Goal: Task Accomplishment & Management: Use online tool/utility

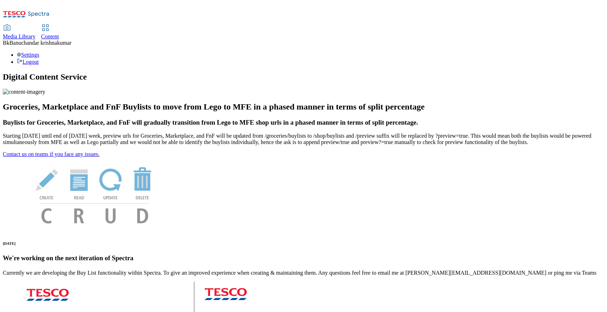
click at [36, 33] on span "Media Library" at bounding box center [19, 36] width 33 height 6
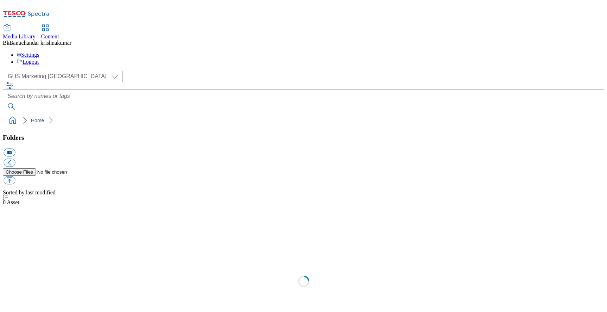
select select "flare-ghs-mktg"
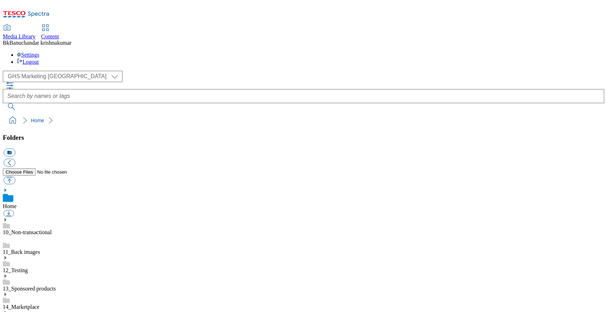
click at [59, 33] on div "Content" at bounding box center [50, 36] width 18 height 6
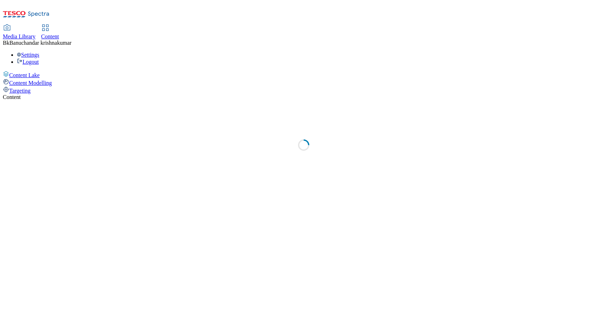
select select "ighs-hu"
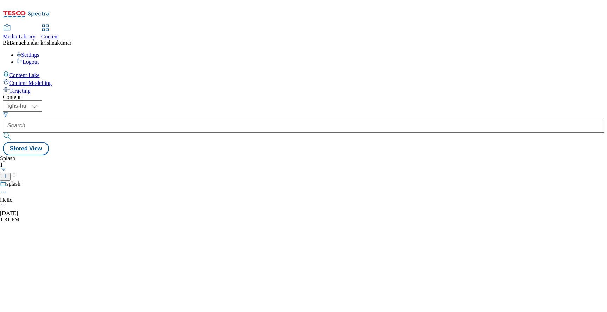
click at [34, 86] on div "Targeting" at bounding box center [303, 90] width 601 height 8
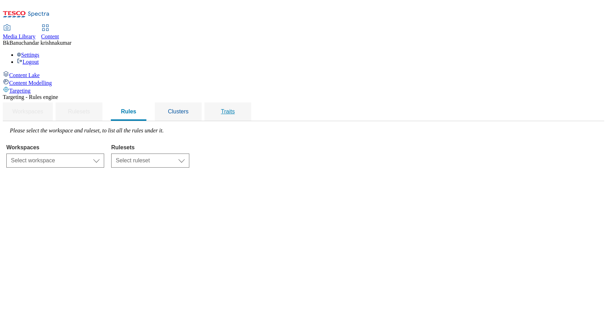
click at [243, 102] on div "Traits" at bounding box center [228, 111] width 30 height 18
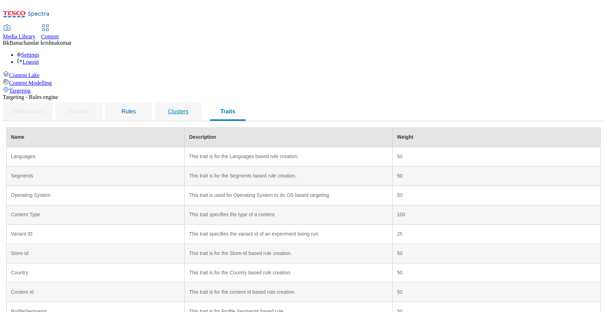
click at [189, 108] on span "Clusters" at bounding box center [178, 111] width 21 height 6
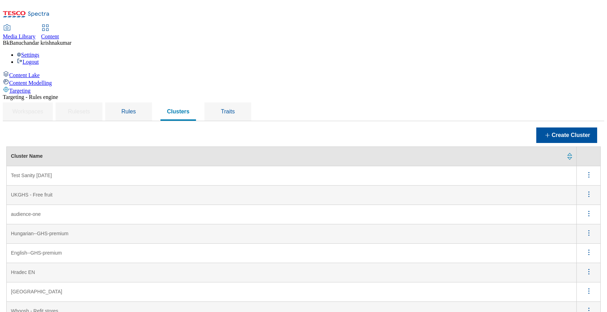
scroll to position [298, 0]
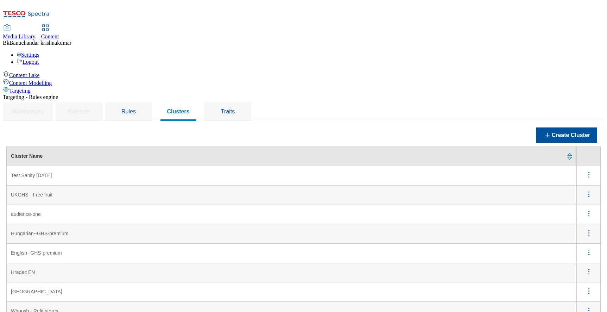
scroll to position [0, 0]
click at [144, 102] on div "Rules" at bounding box center [129, 111] width 30 height 18
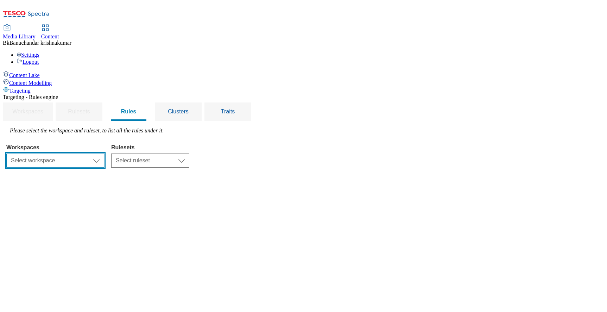
click at [104, 153] on select "Select workspace Content" at bounding box center [55, 160] width 98 height 14
click at [235, 108] on span "Traits" at bounding box center [228, 111] width 14 height 6
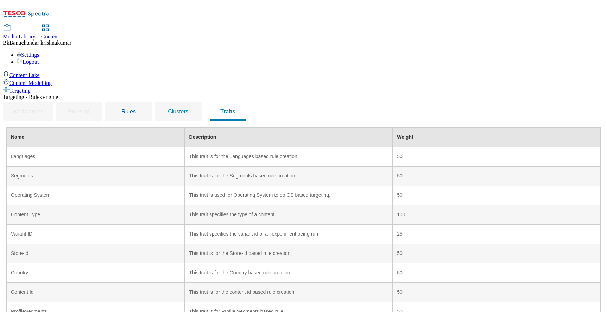
click at [189, 108] on span "Clusters" at bounding box center [178, 111] width 21 height 6
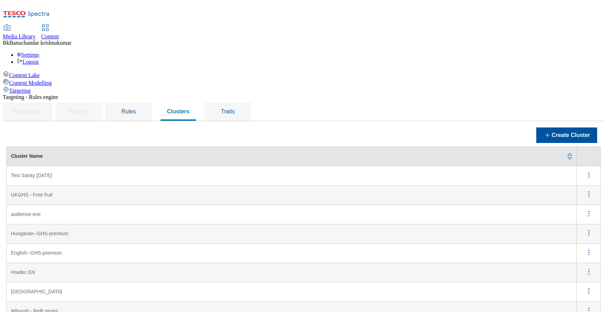
click at [126, 205] on td "audience-one" at bounding box center [292, 214] width 570 height 19
click at [586, 190] on icon "menus" at bounding box center [588, 194] width 9 height 9
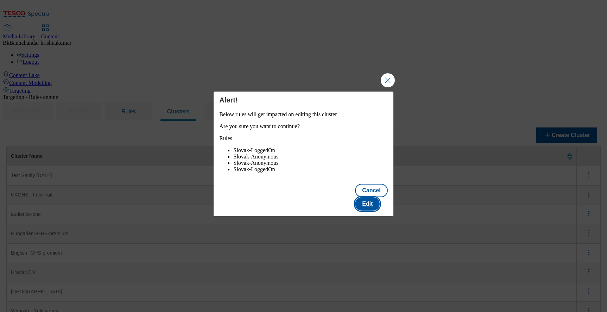
click at [372, 199] on button "Edit" at bounding box center [367, 203] width 25 height 13
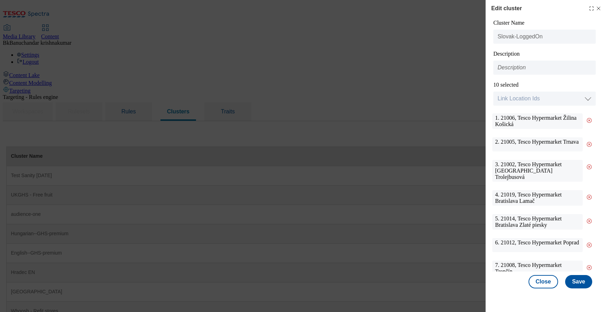
click at [599, 10] on icon "Modal" at bounding box center [599, 9] width 6 height 6
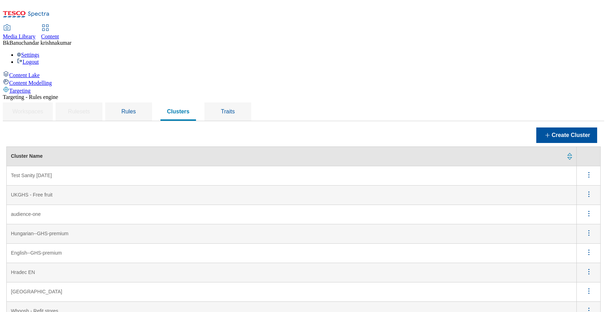
click at [136, 108] on span "Rules" at bounding box center [128, 111] width 14 height 6
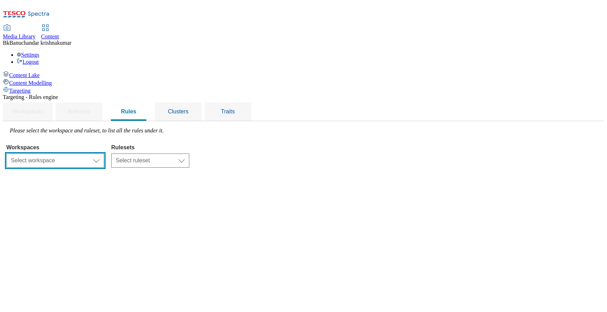
click at [104, 153] on select "Select workspace Content" at bounding box center [55, 160] width 98 height 14
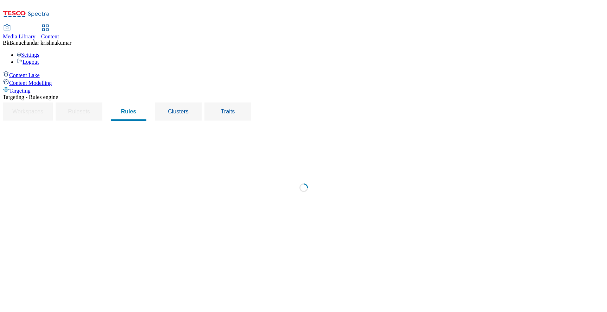
select select "f510054f-adaa-4692-b570-80fa3897127a"
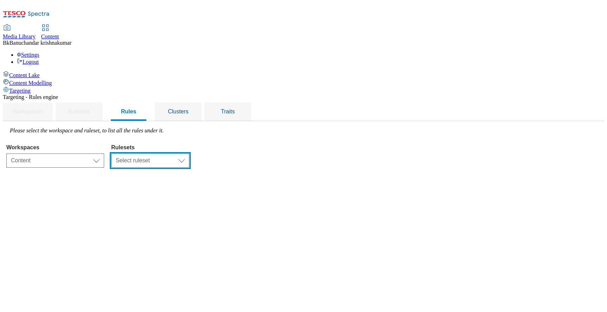
click at [189, 153] on select "Select ruleset HU SK UK ighs-cz" at bounding box center [150, 160] width 78 height 14
select select "9517e22c-2aac-4b0f-8e90-eaa8ecd1b41e"
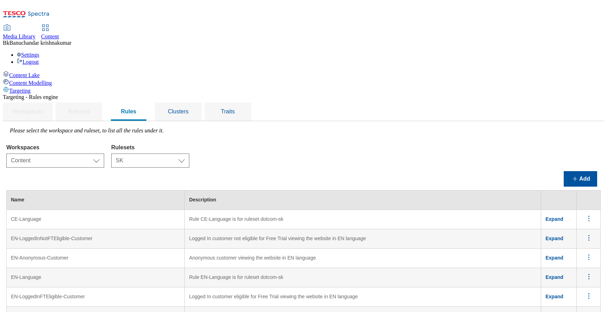
scroll to position [187, 0]
